Goal: Find specific fact: Find specific fact

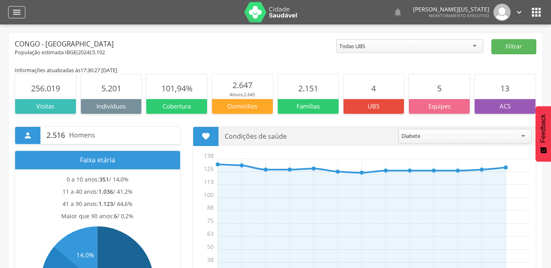
click at [21, 10] on icon "" at bounding box center [17, 12] width 10 height 10
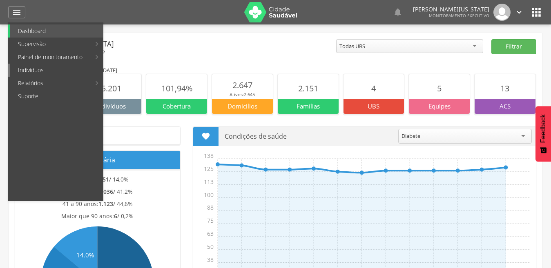
click at [58, 72] on link "Indivíduos" at bounding box center [56, 70] width 93 height 13
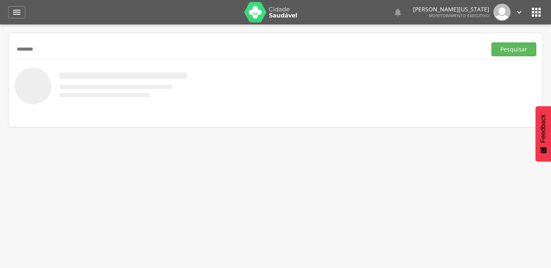
click at [491, 42] on button "Pesquisar" at bounding box center [513, 49] width 45 height 14
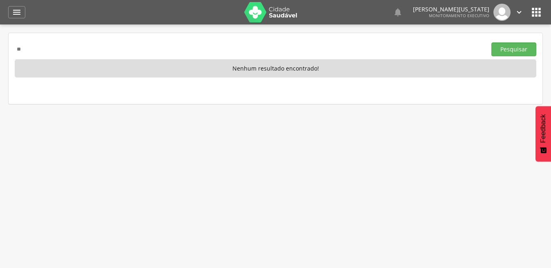
type input "*"
type input "********"
click at [491, 42] on button "Pesquisar" at bounding box center [513, 49] width 45 height 14
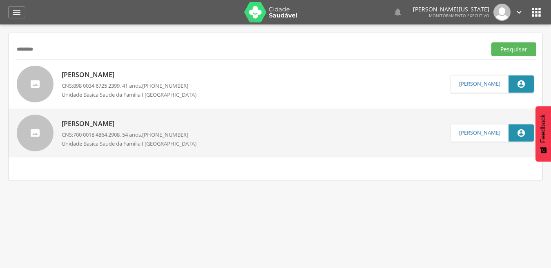
click at [161, 133] on span "[PHONE_NUMBER]" at bounding box center [165, 134] width 46 height 7
type input "**********"
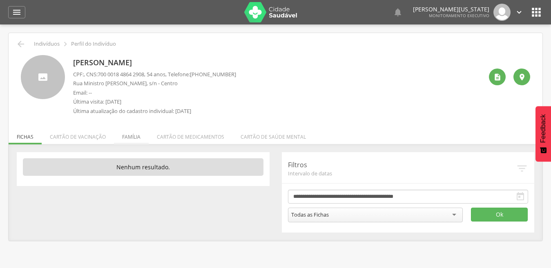
click at [132, 137] on li "Família" at bounding box center [131, 134] width 35 height 19
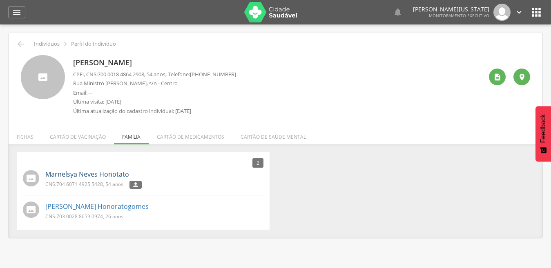
click at [108, 178] on link "Marnelsya Neves Honotato" at bounding box center [87, 174] width 84 height 9
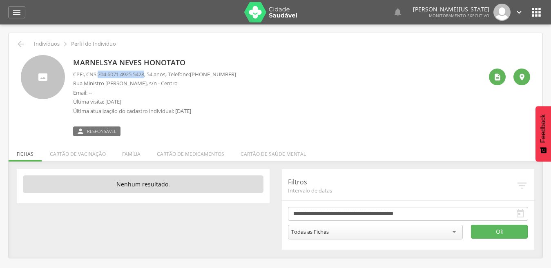
drag, startPoint x: 101, startPoint y: 75, endPoint x: 151, endPoint y: 72, distance: 49.9
click at [151, 72] on p "CPF: , CNS: [PHONE_NUMBER] , 54 anos, Telefone: [PHONE_NUMBER]" at bounding box center [154, 75] width 163 height 8
copy span "704 6071 4925 5428"
drag, startPoint x: 75, startPoint y: 60, endPoint x: 183, endPoint y: 61, distance: 108.6
click at [183, 61] on p "Marnelsya Neves Honotato" at bounding box center [154, 63] width 163 height 11
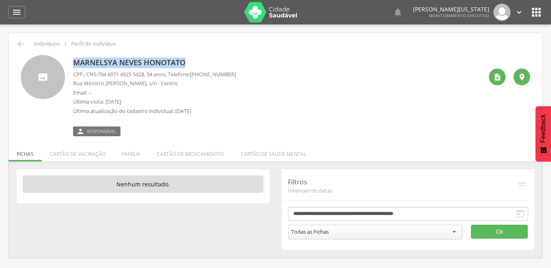
copy p "Marnelsya Neves Honotato"
click at [20, 46] on icon "" at bounding box center [21, 44] width 10 height 10
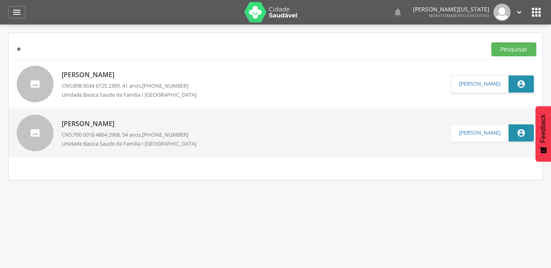
type input "*"
click at [491, 42] on button "Pesquisar" at bounding box center [513, 49] width 45 height 14
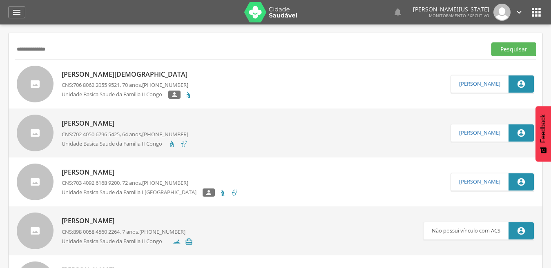
click at [96, 46] on input "**********" at bounding box center [249, 49] width 468 height 14
type input "**********"
click at [521, 50] on button "Pesquisar" at bounding box center [513, 49] width 45 height 14
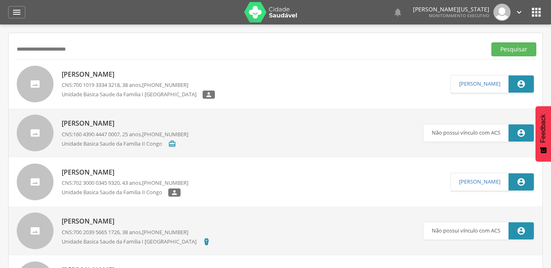
click at [176, 72] on p "[PERSON_NAME]" at bounding box center [138, 74] width 153 height 9
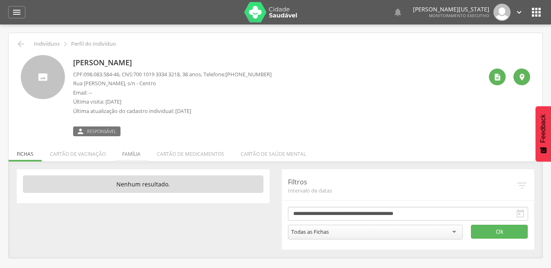
click at [128, 150] on li "Família" at bounding box center [131, 152] width 35 height 19
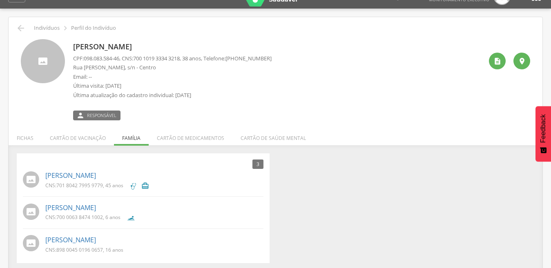
scroll to position [24, 0]
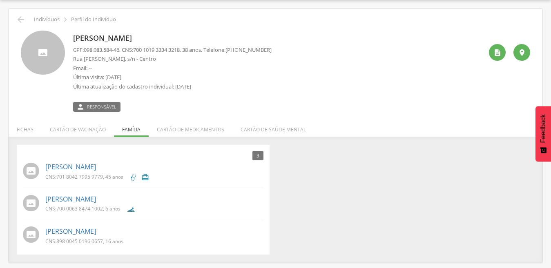
drag, startPoint x: 74, startPoint y: 38, endPoint x: 238, endPoint y: 36, distance: 164.2
click at [238, 36] on p "[PERSON_NAME]" at bounding box center [172, 38] width 198 height 11
copy p "[PERSON_NAME]"
drag, startPoint x: 85, startPoint y: 49, endPoint x: 124, endPoint y: 51, distance: 38.8
click at [124, 51] on p "CPF: 098.083.584-46 , CNS: [PHONE_NUMBER] , 38 anos, Telefone: [PHONE_NUMBER]" at bounding box center [172, 50] width 198 height 8
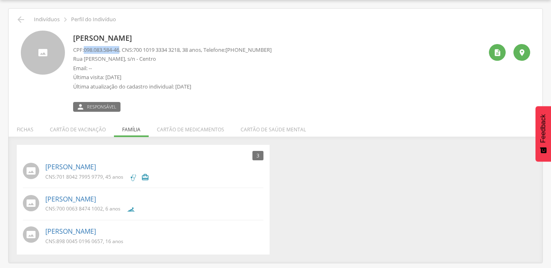
copy span "098.083.584-46"
